Goal: Information Seeking & Learning: Learn about a topic

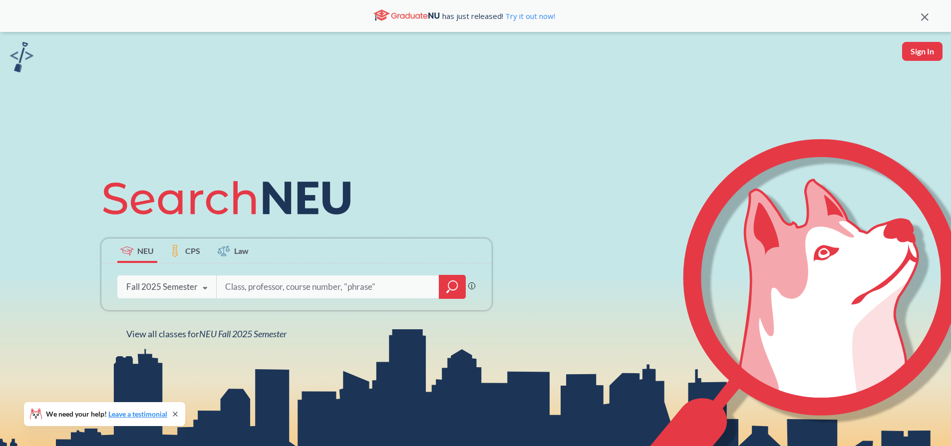
click at [187, 293] on div "Fall 2025 Semester Fall 2025 Semester Summer 2 2025 Semester Summer Full 2025 S…" at bounding box center [166, 287] width 99 height 25
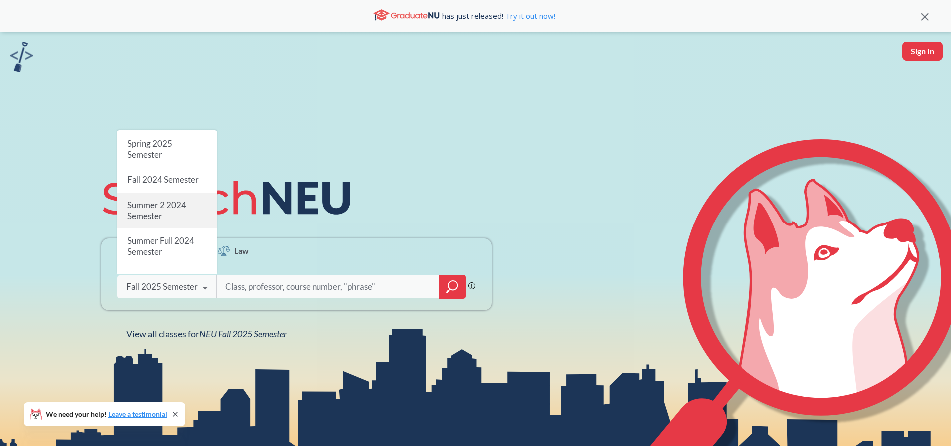
scroll to position [140, 0]
click at [167, 186] on div "Summer 2 2024 Semester" at bounding box center [167, 204] width 100 height 36
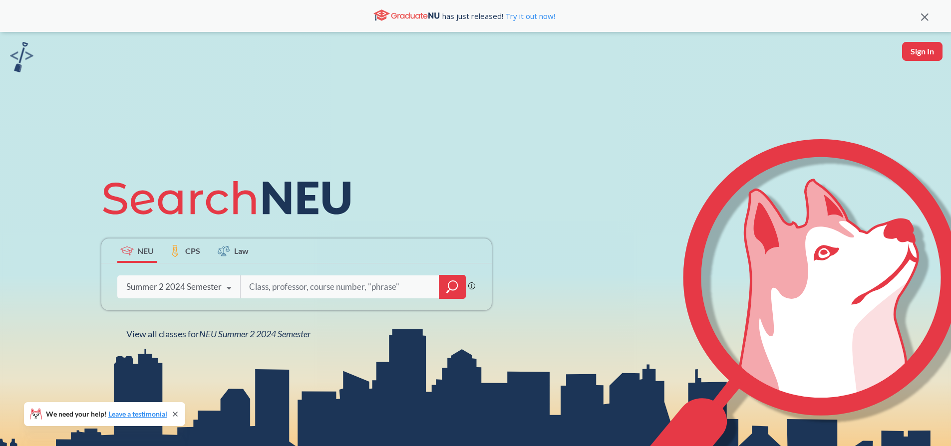
click at [293, 295] on input "search" at bounding box center [340, 287] width 184 height 21
type input "probability and statistics"
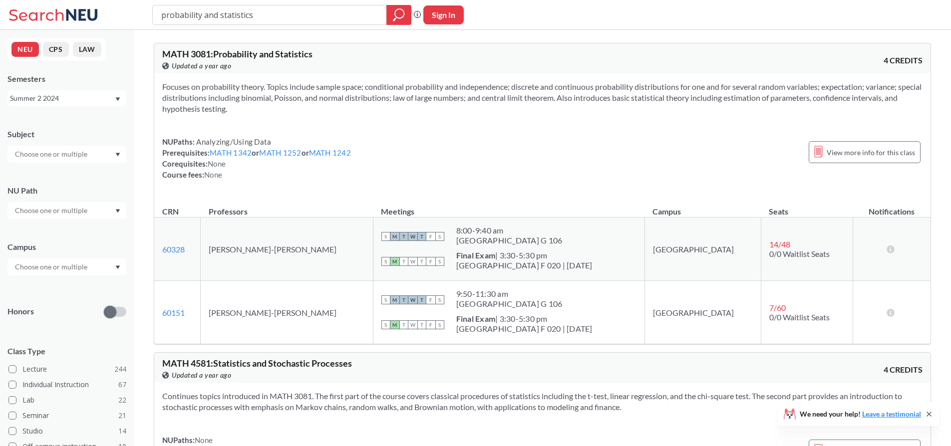
drag, startPoint x: 67, startPoint y: 94, endPoint x: 72, endPoint y: 103, distance: 10.0
click at [67, 94] on div "Summer 2 2024" at bounding box center [62, 98] width 104 height 11
click at [549, 289] on div "S M T W T F S 9:50 - 11:30 am [GEOGRAPHIC_DATA] G 106" at bounding box center [508, 300] width 255 height 22
click at [27, 94] on div "Summer 2 2024" at bounding box center [62, 98] width 104 height 11
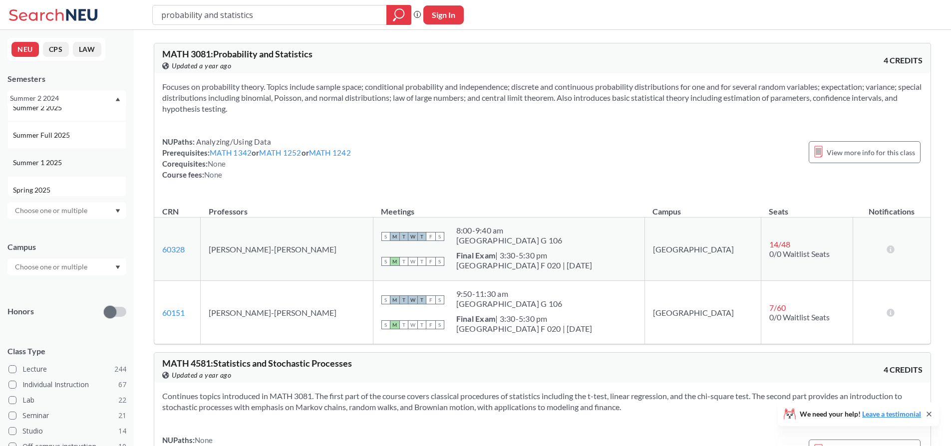
click at [59, 159] on span "Summer 1 2025" at bounding box center [38, 162] width 51 height 11
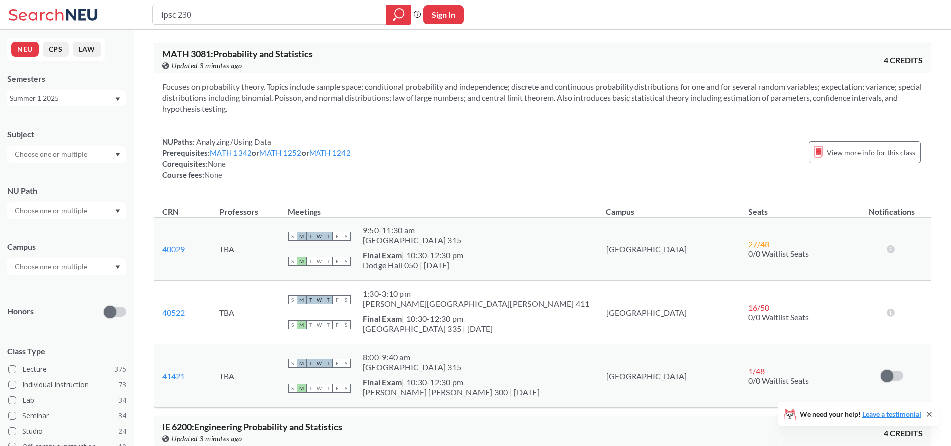
type input "lpsc 2309"
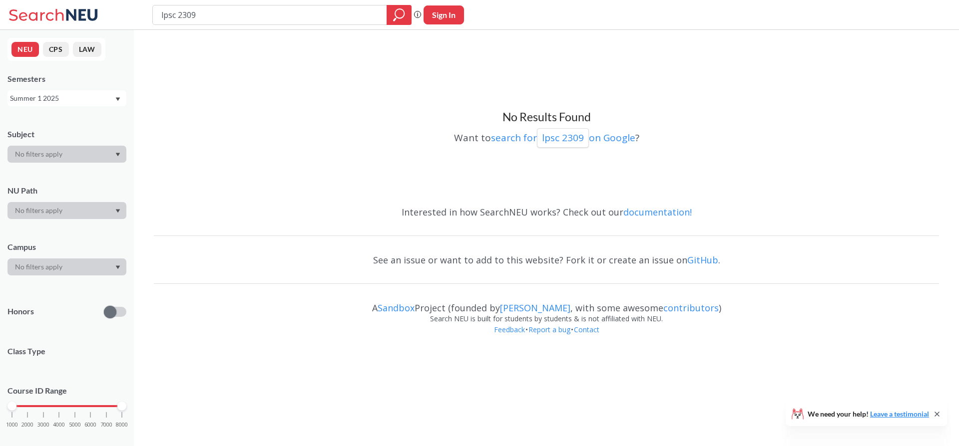
click at [76, 96] on div "Summer 1 2025" at bounding box center [62, 98] width 104 height 11
click at [173, 15] on input "lpsc 2309" at bounding box center [269, 14] width 219 height 17
type input "lpsc"
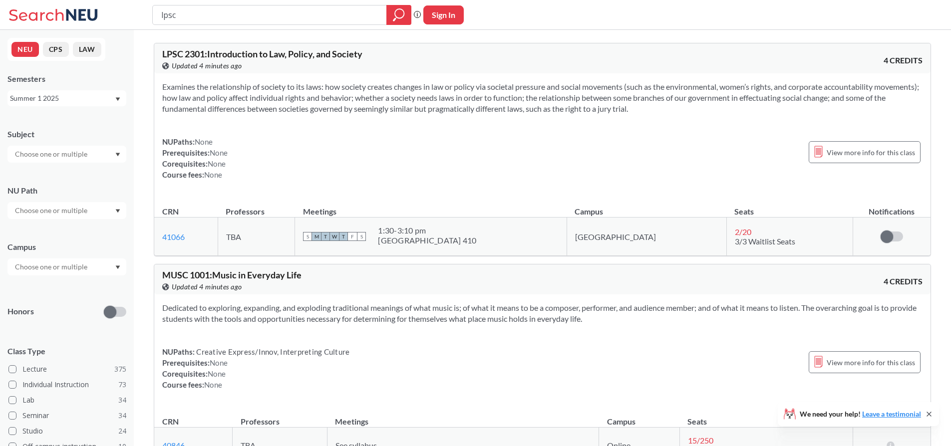
click at [78, 100] on div "Summer 1 2025" at bounding box center [62, 98] width 104 height 11
click at [57, 151] on span "Summer 2 2025" at bounding box center [38, 147] width 51 height 11
click at [57, 96] on div "Summer 2 2025" at bounding box center [62, 98] width 104 height 11
click at [57, 176] on div "Summer 1 2025" at bounding box center [66, 182] width 119 height 27
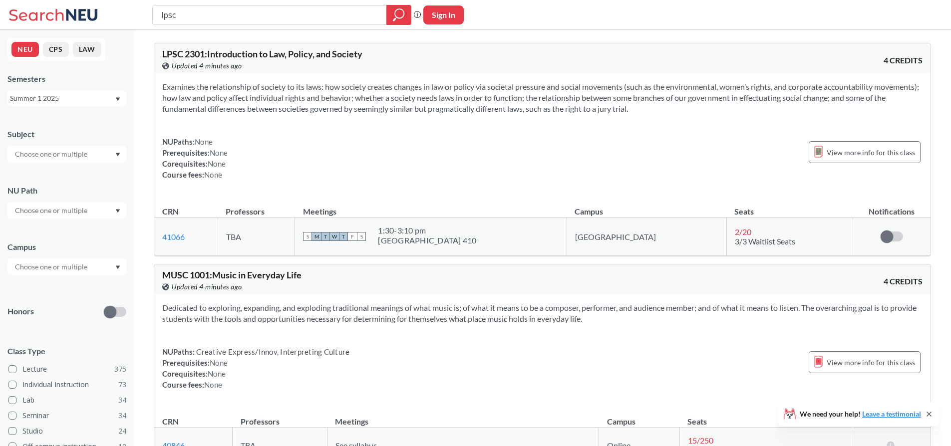
click at [111, 102] on div "Summer 1 2025" at bounding box center [62, 98] width 104 height 11
click at [65, 141] on div "Summer 2 2025" at bounding box center [66, 147] width 119 height 27
click at [96, 102] on div "Summer 2 2025" at bounding box center [62, 98] width 104 height 11
click at [100, 94] on div "Summer 2 2025" at bounding box center [62, 98] width 104 height 11
click at [278, 10] on input "lpsc" at bounding box center [269, 14] width 219 height 17
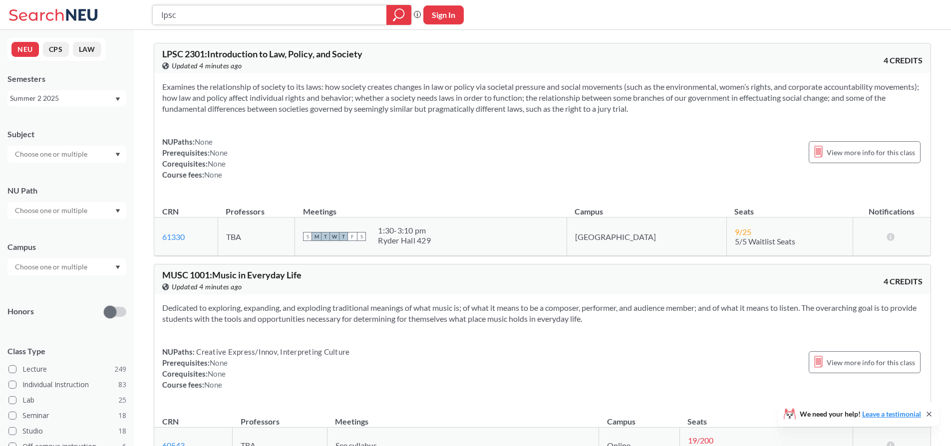
click at [278, 10] on input "lpsc" at bounding box center [269, 14] width 219 height 17
type input "pols"
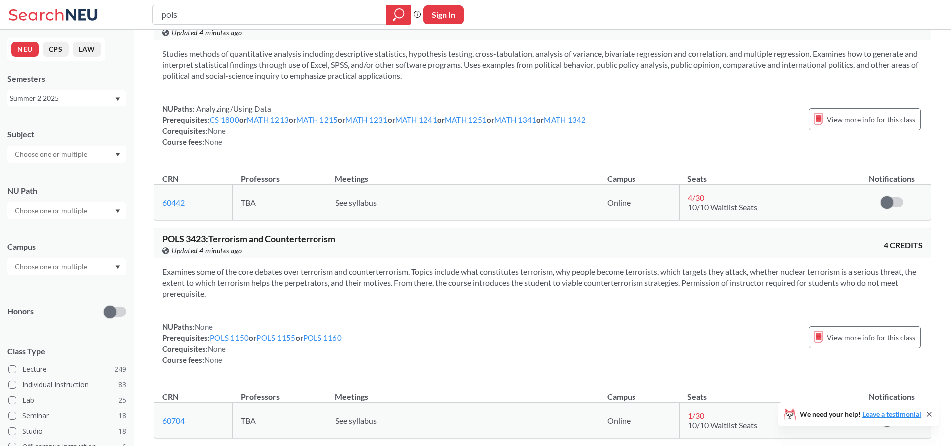
scroll to position [459, 0]
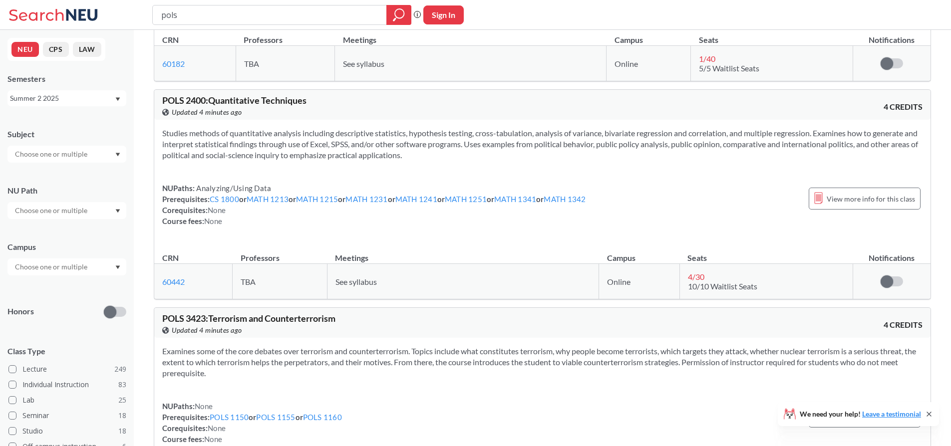
click at [44, 96] on div "Summer 2 2025" at bounding box center [62, 98] width 104 height 11
click at [54, 161] on span "Summer 1 2025" at bounding box center [38, 162] width 51 height 11
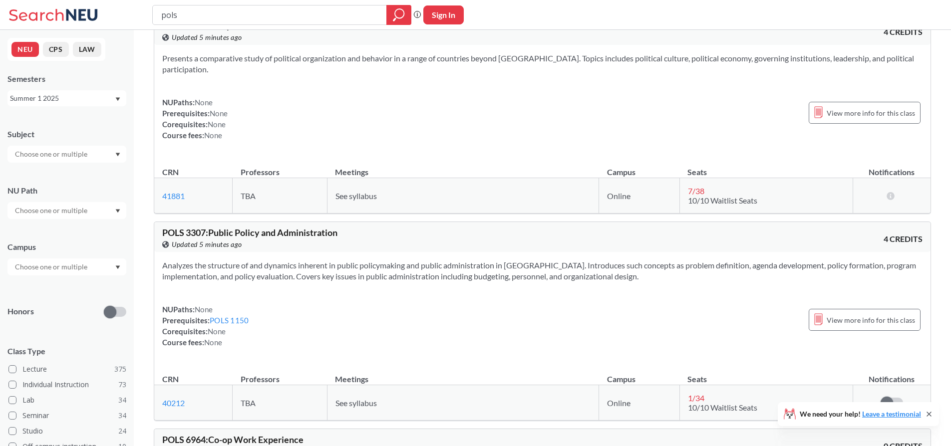
scroll to position [1637, 0]
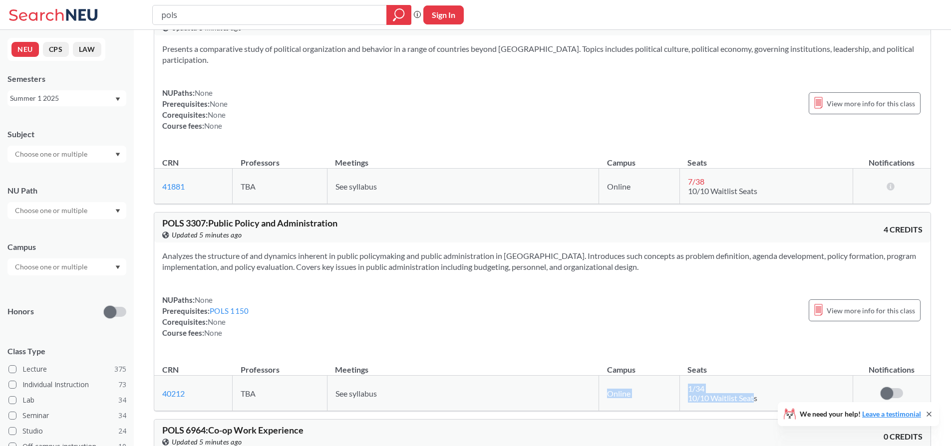
drag, startPoint x: 607, startPoint y: 373, endPoint x: 754, endPoint y: 378, distance: 147.9
click at [754, 378] on tr "40212 View this section on Banner. TBA See syllabus Online 1 / 34 10/10 Waitlis…" at bounding box center [542, 393] width 776 height 35
click at [758, 376] on td "1 / 34 10/10 Waitlist Seats" at bounding box center [765, 393] width 173 height 35
drag, startPoint x: 753, startPoint y: 376, endPoint x: 660, endPoint y: 373, distance: 92.4
click at [660, 376] on tr "40212 View this section on Banner. TBA See syllabus Online 1 / 34 10/10 Waitlis…" at bounding box center [542, 393] width 776 height 35
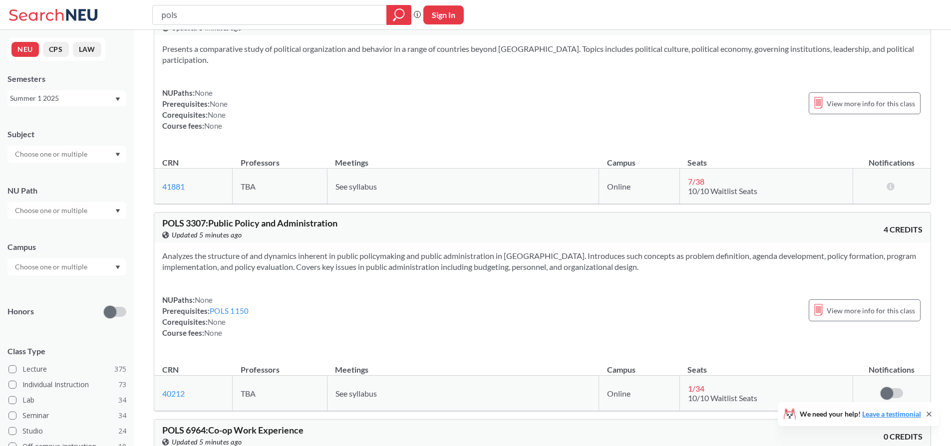
click at [385, 376] on td "See syllabus" at bounding box center [463, 393] width 272 height 35
click at [75, 98] on div "Summer 1 2025" at bounding box center [62, 98] width 104 height 11
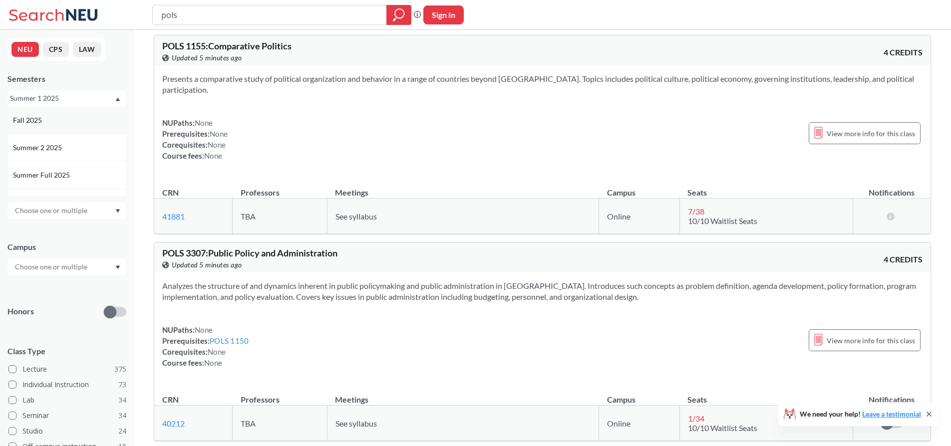
scroll to position [1598, 0]
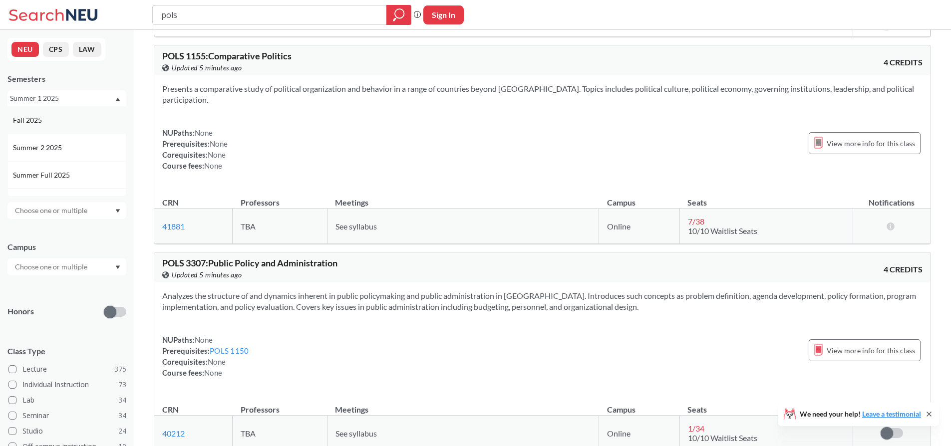
click at [32, 125] on span "Fall 2025" at bounding box center [28, 120] width 31 height 11
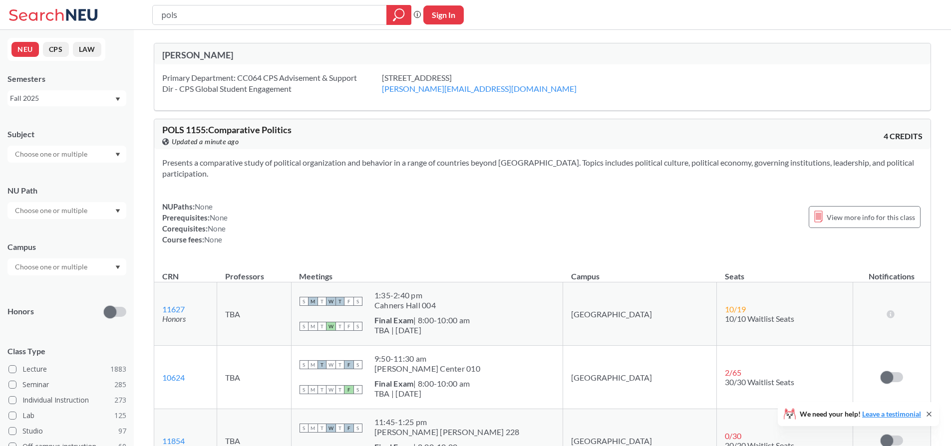
click at [269, 19] on input "pols" at bounding box center [269, 14] width 219 height 17
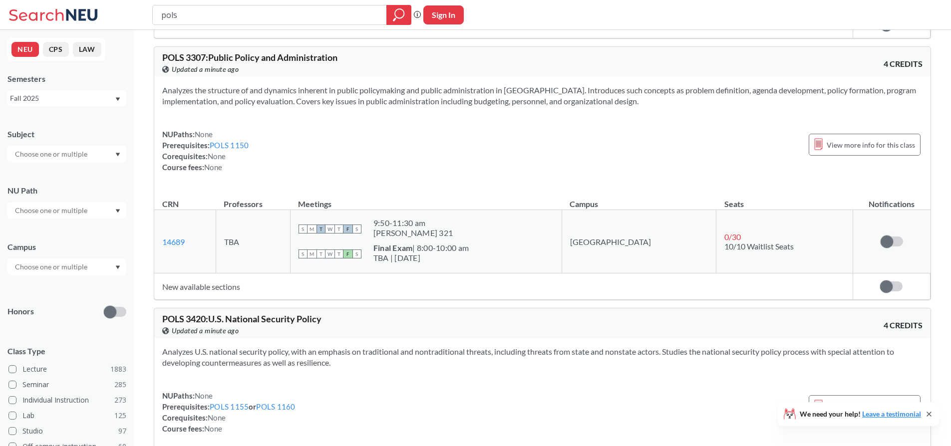
scroll to position [998, 0]
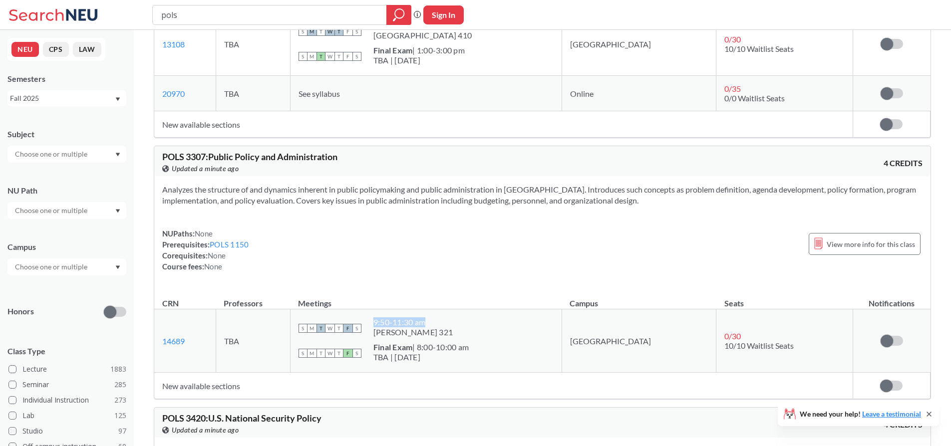
drag, startPoint x: 407, startPoint y: 323, endPoint x: 465, endPoint y: 323, distance: 58.4
click at [465, 323] on div "S M T W T F S 9:50 - 11:30 am [PERSON_NAME] 321" at bounding box center [426, 329] width 255 height 22
click at [238, 15] on input "pols" at bounding box center [269, 14] width 219 height 17
type input "[PERSON_NAME]"
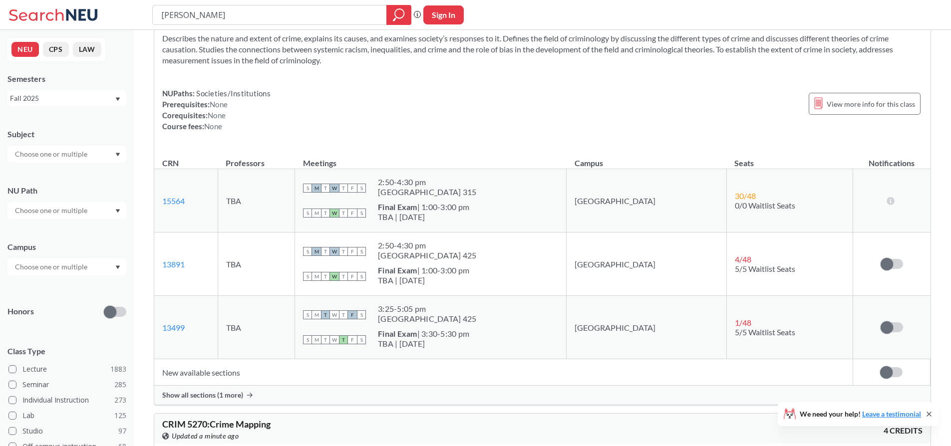
scroll to position [60, 0]
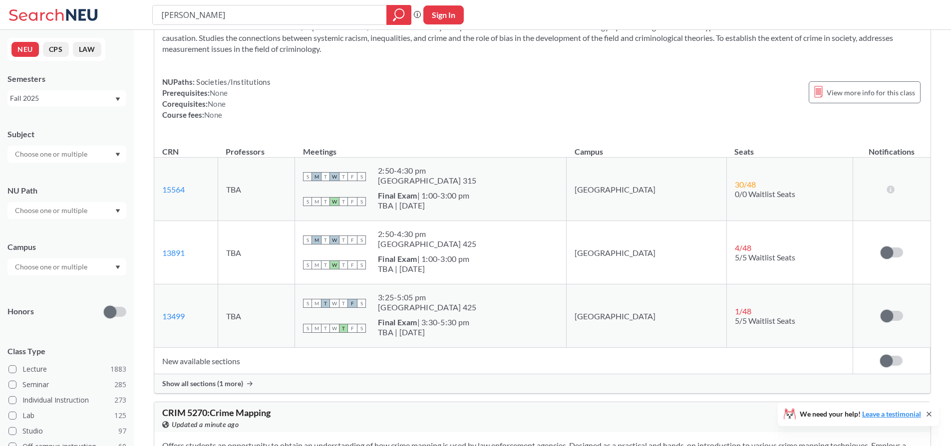
click at [34, 263] on input "text" at bounding box center [52, 267] width 84 height 12
click at [44, 306] on div "Online ( 667 )" at bounding box center [66, 316] width 119 height 27
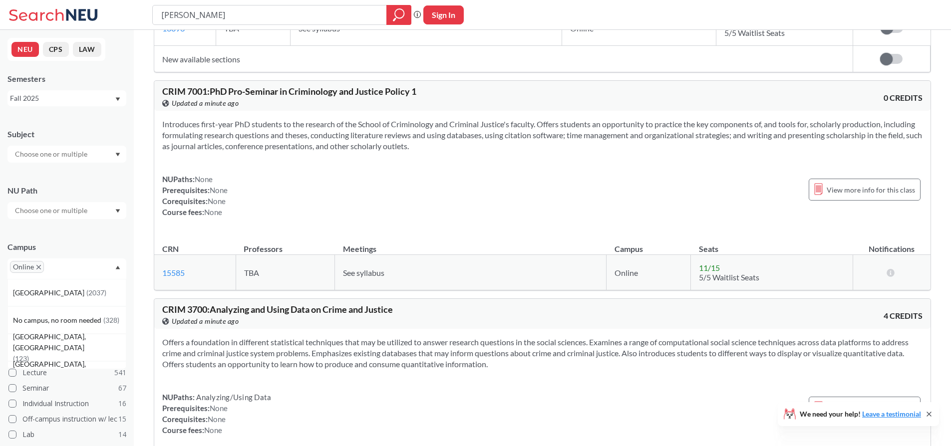
scroll to position [1757, 0]
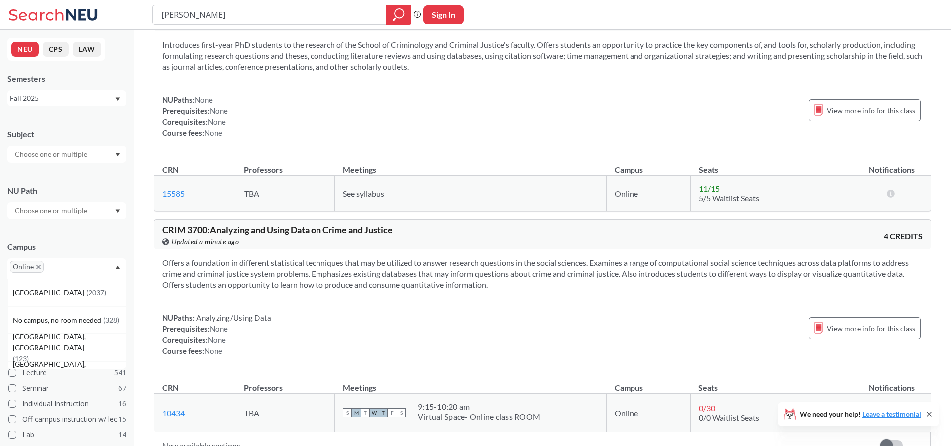
click at [269, 19] on input "[PERSON_NAME]" at bounding box center [269, 14] width 219 height 17
type input "engw3302"
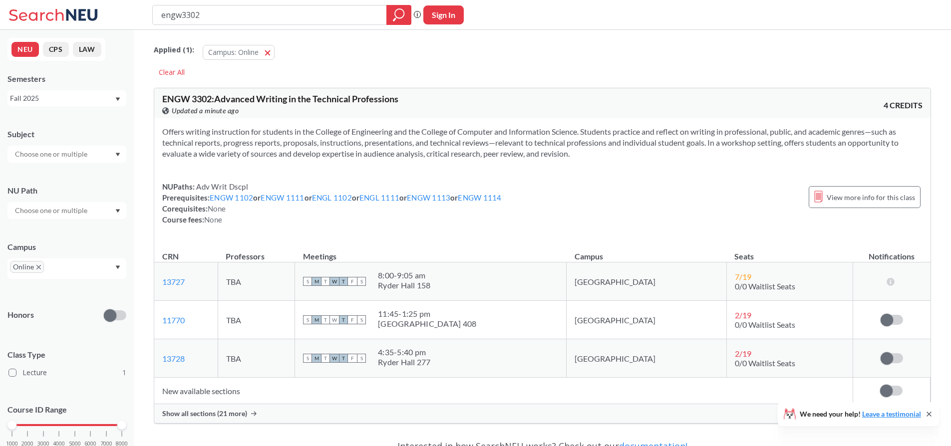
click at [234, 418] on span "Show all sections (21 more)" at bounding box center [204, 413] width 85 height 9
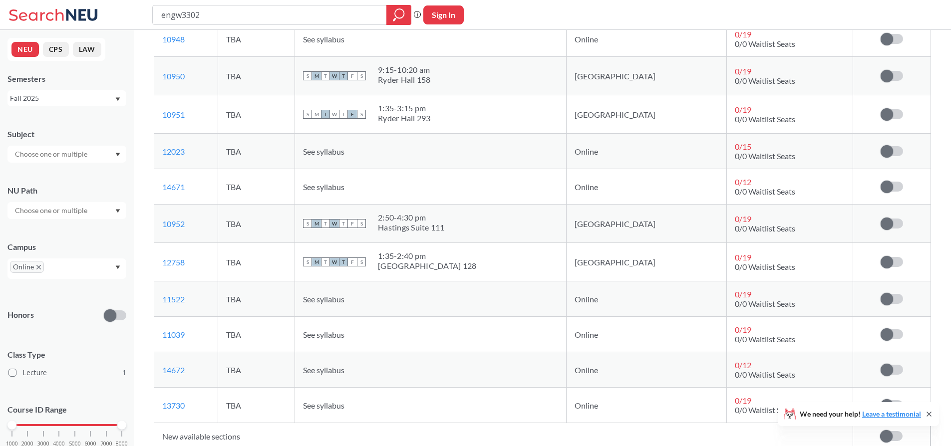
scroll to position [719, 0]
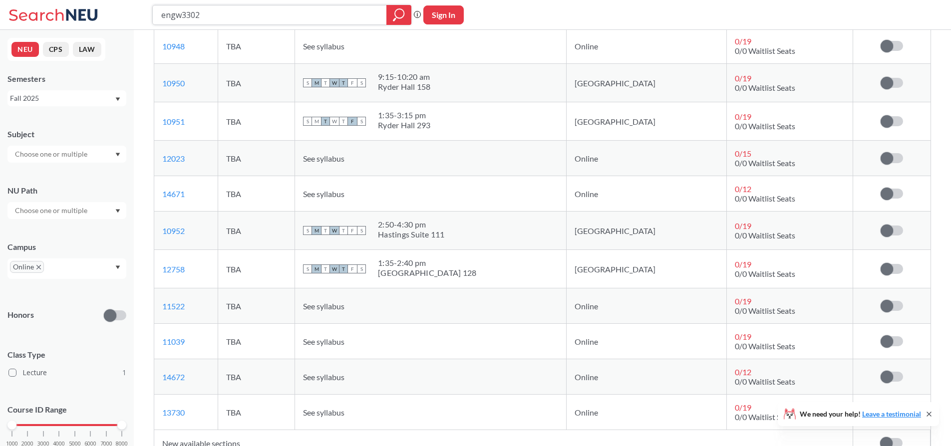
click at [203, 8] on input "engw3302" at bounding box center [269, 14] width 219 height 17
type input "cs3950"
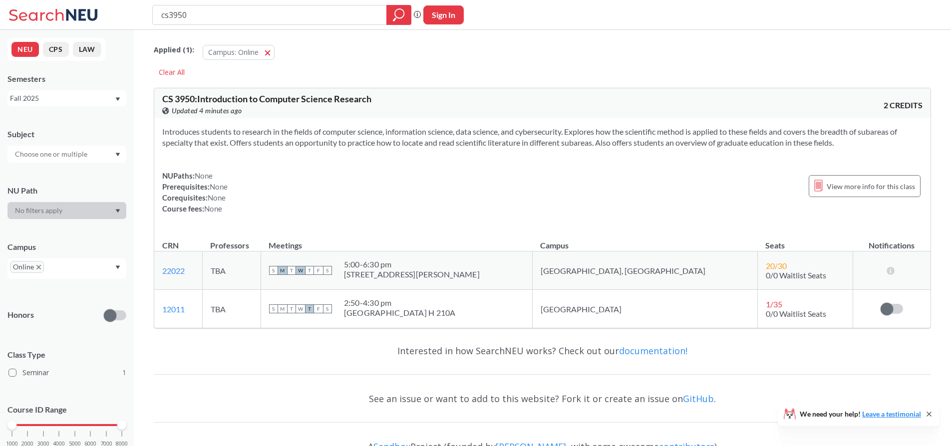
click at [272, 20] on input "cs3950" at bounding box center [269, 14] width 219 height 17
